Goal: Information Seeking & Learning: Learn about a topic

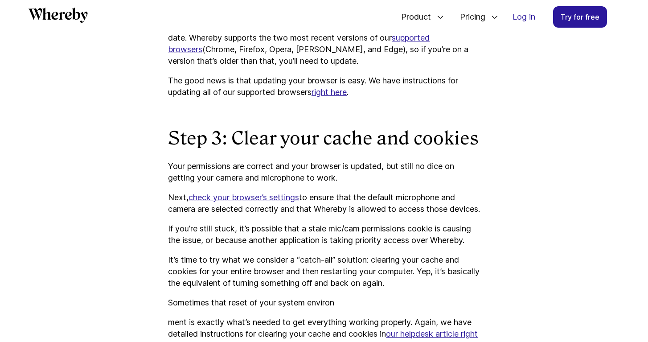
scroll to position [1210, 0]
click at [334, 93] on u "right here" at bounding box center [328, 92] width 35 height 9
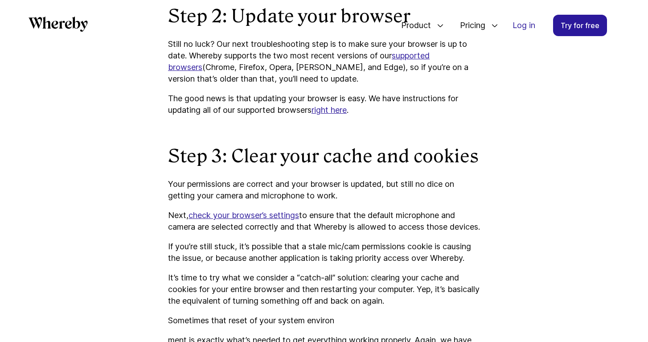
click at [425, 57] on u "supported browsers" at bounding box center [299, 61] width 262 height 21
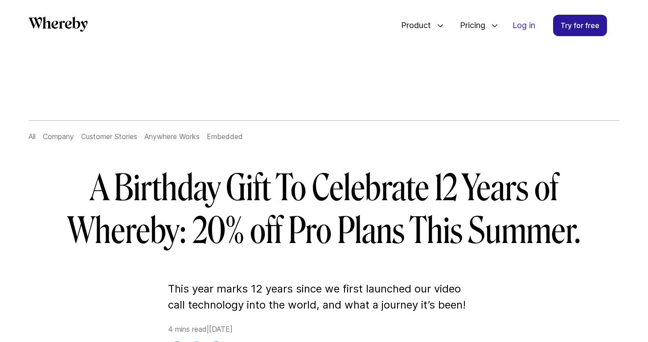
click at [52, 28] on icon "Whereby" at bounding box center [58, 23] width 59 height 15
